Goal: Navigation & Orientation: Find specific page/section

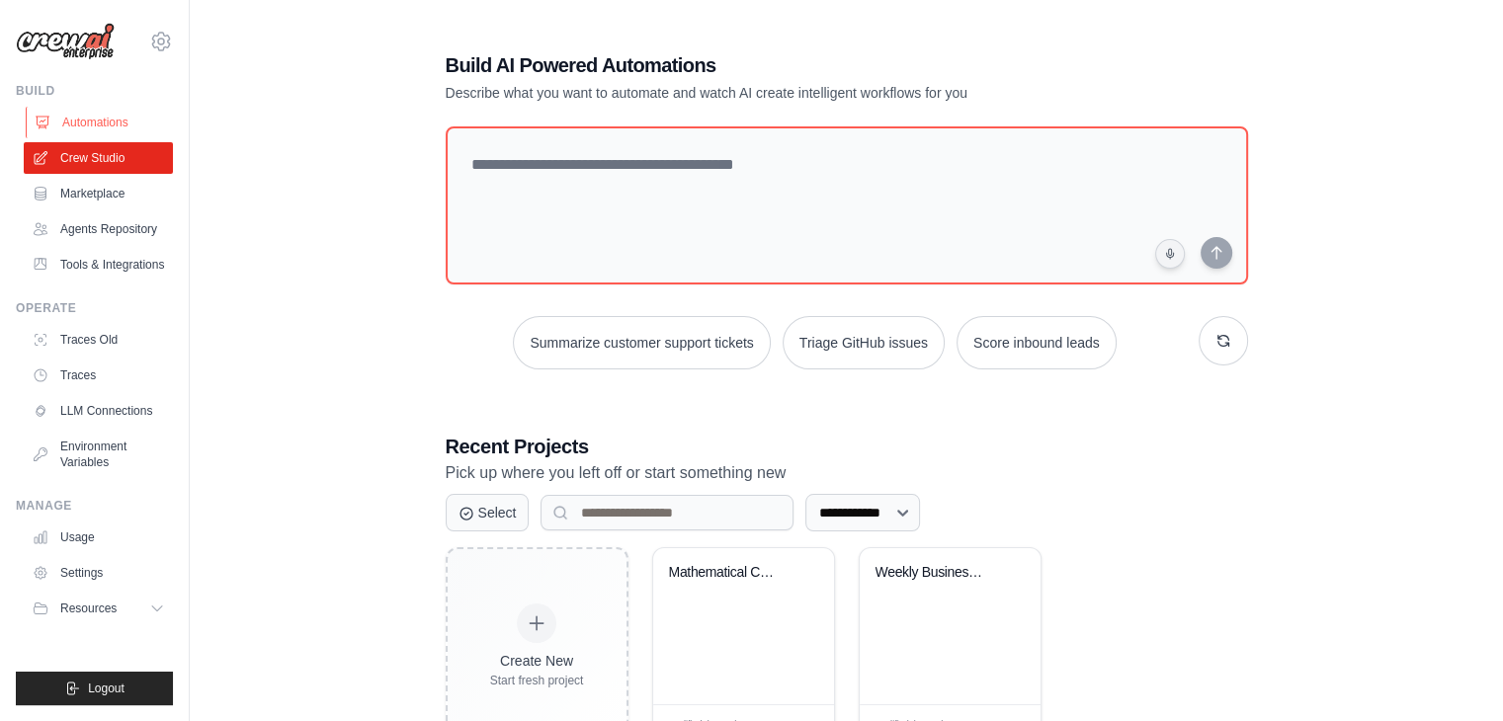
click at [83, 126] on link "Automations" at bounding box center [100, 123] width 149 height 32
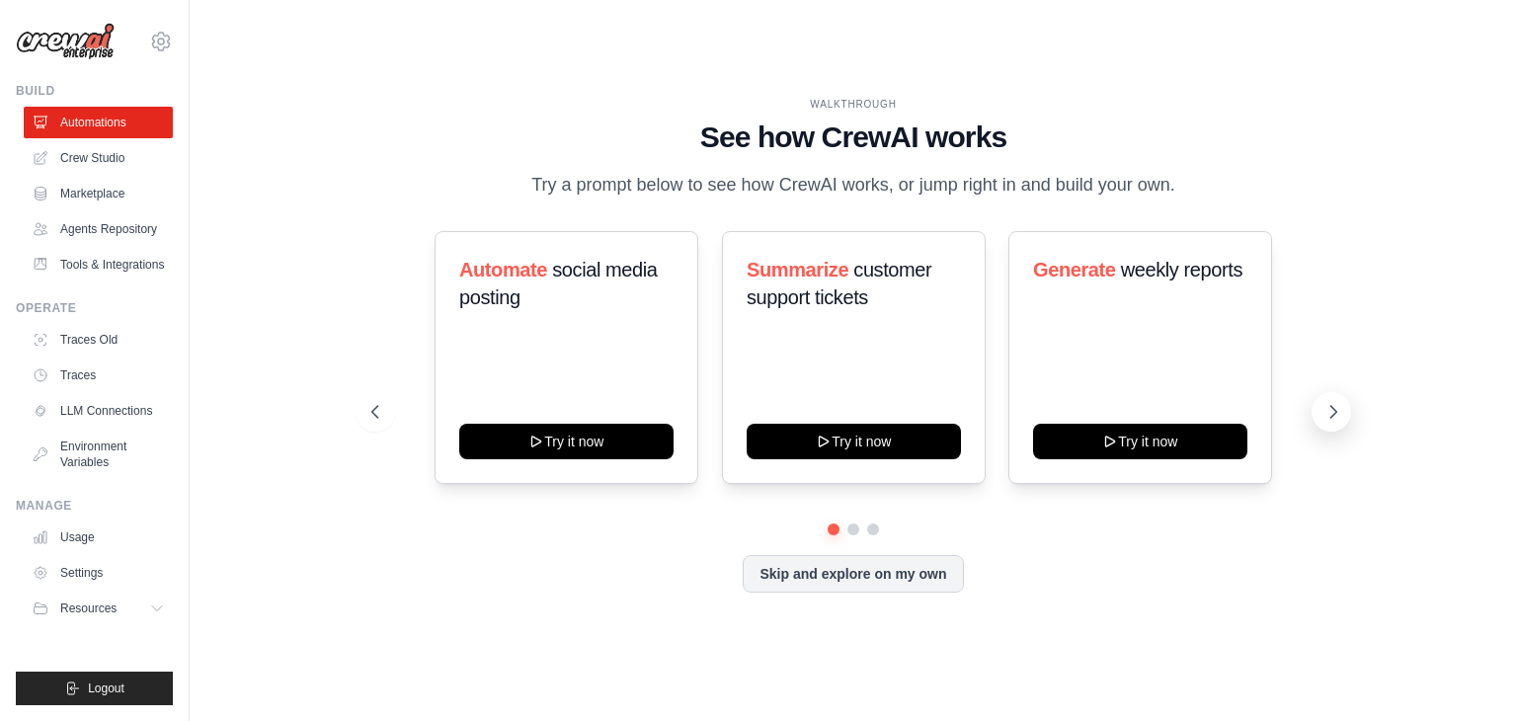
click at [1343, 405] on button at bounding box center [1332, 412] width 40 height 40
click at [1318, 402] on button at bounding box center [1332, 412] width 40 height 40
click at [385, 409] on button at bounding box center [376, 412] width 40 height 40
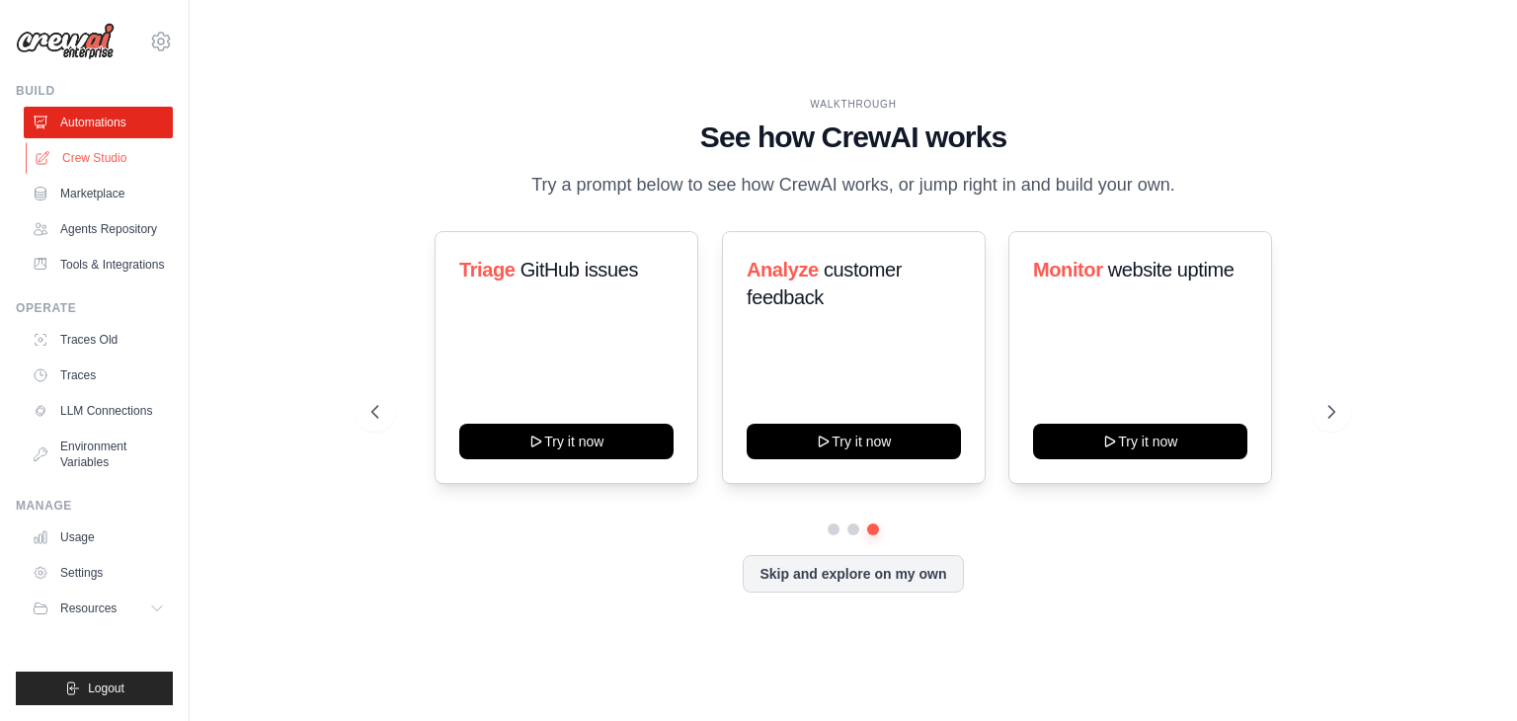
click at [122, 155] on link "Crew Studio" at bounding box center [100, 158] width 149 height 32
